Goal: Find specific fact: Find specific fact

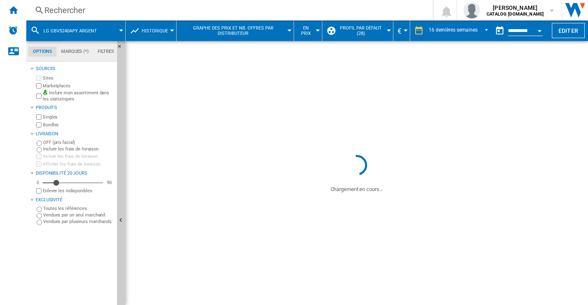
click at [157, 10] on div "Rechercher" at bounding box center [227, 10] width 367 height 11
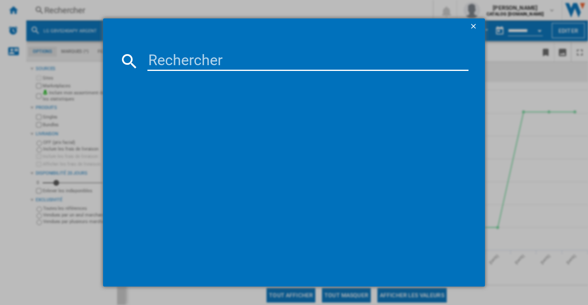
click at [194, 69] on input at bounding box center [307, 61] width 321 height 20
paste input "GBV3200DEP"
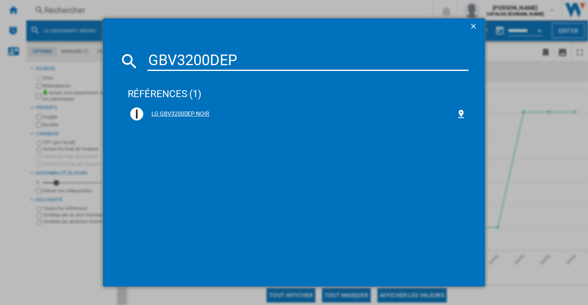
type input "GBV3200DEP"
click at [202, 110] on div "LG GBV3200DEP NOIR" at bounding box center [299, 114] width 313 height 8
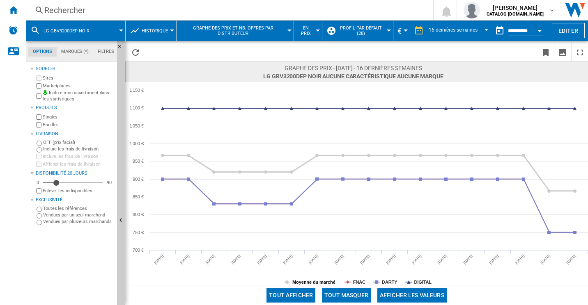
click at [332, 280] on tspan "Moyenne du marché" at bounding box center [313, 282] width 43 height 5
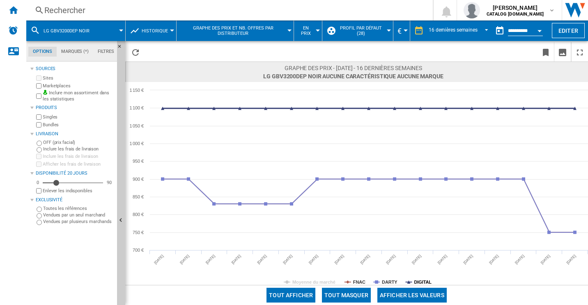
click at [425, 282] on tspan "DIGITAL" at bounding box center [423, 282] width 18 height 5
